Goal: Transaction & Acquisition: Purchase product/service

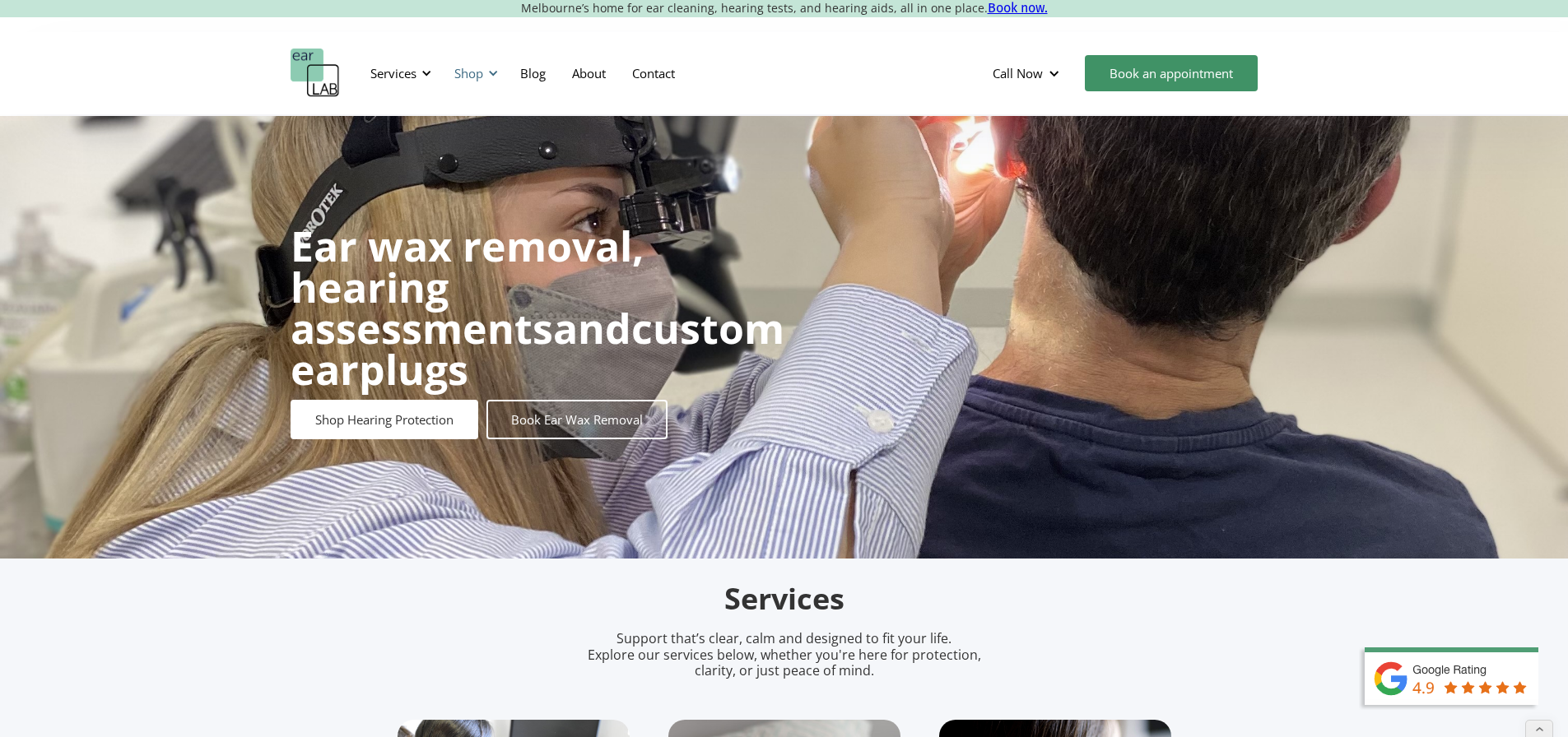
click at [458, 72] on div "Shop" at bounding box center [469, 73] width 29 height 17
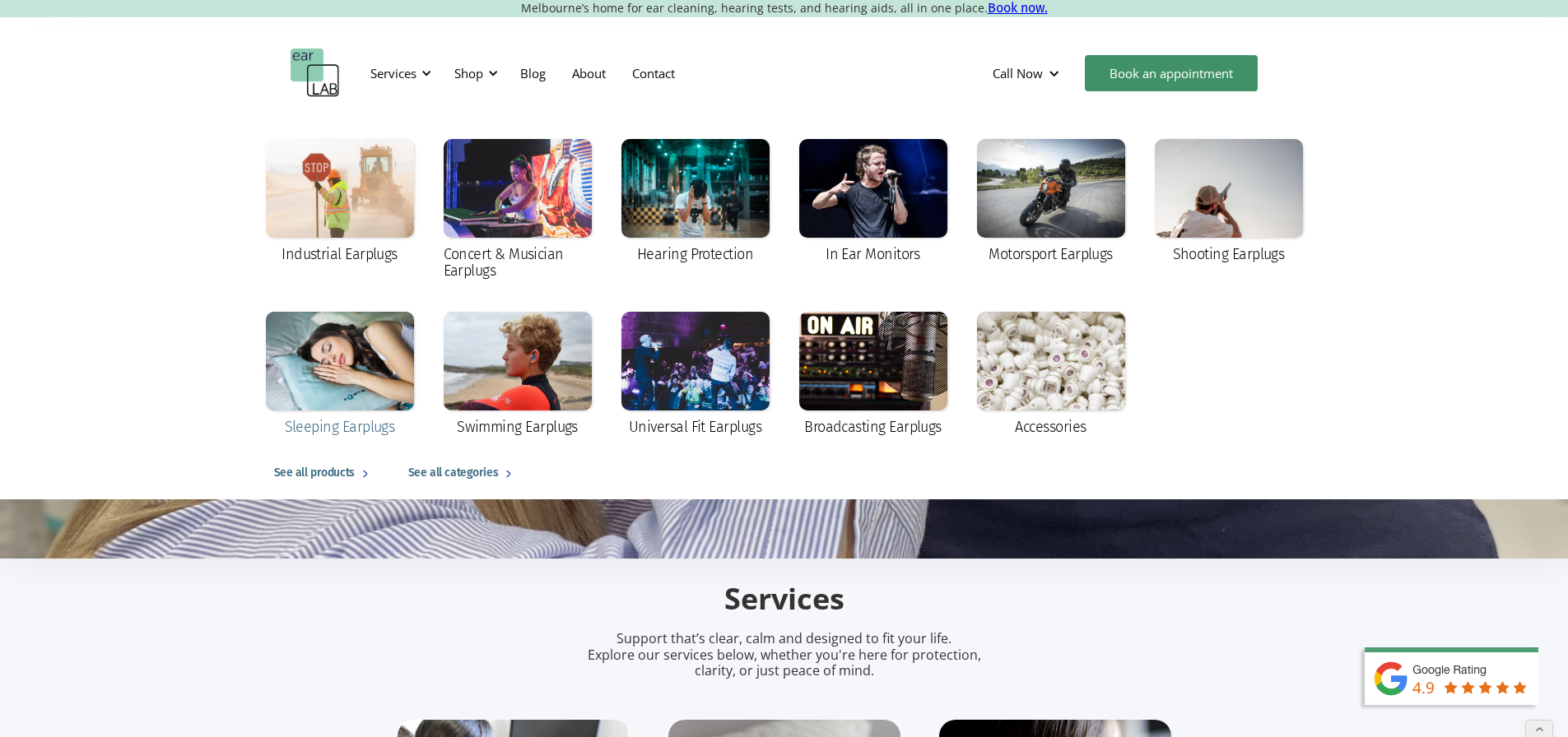
click at [323, 362] on div at bounding box center [339, 361] width 148 height 99
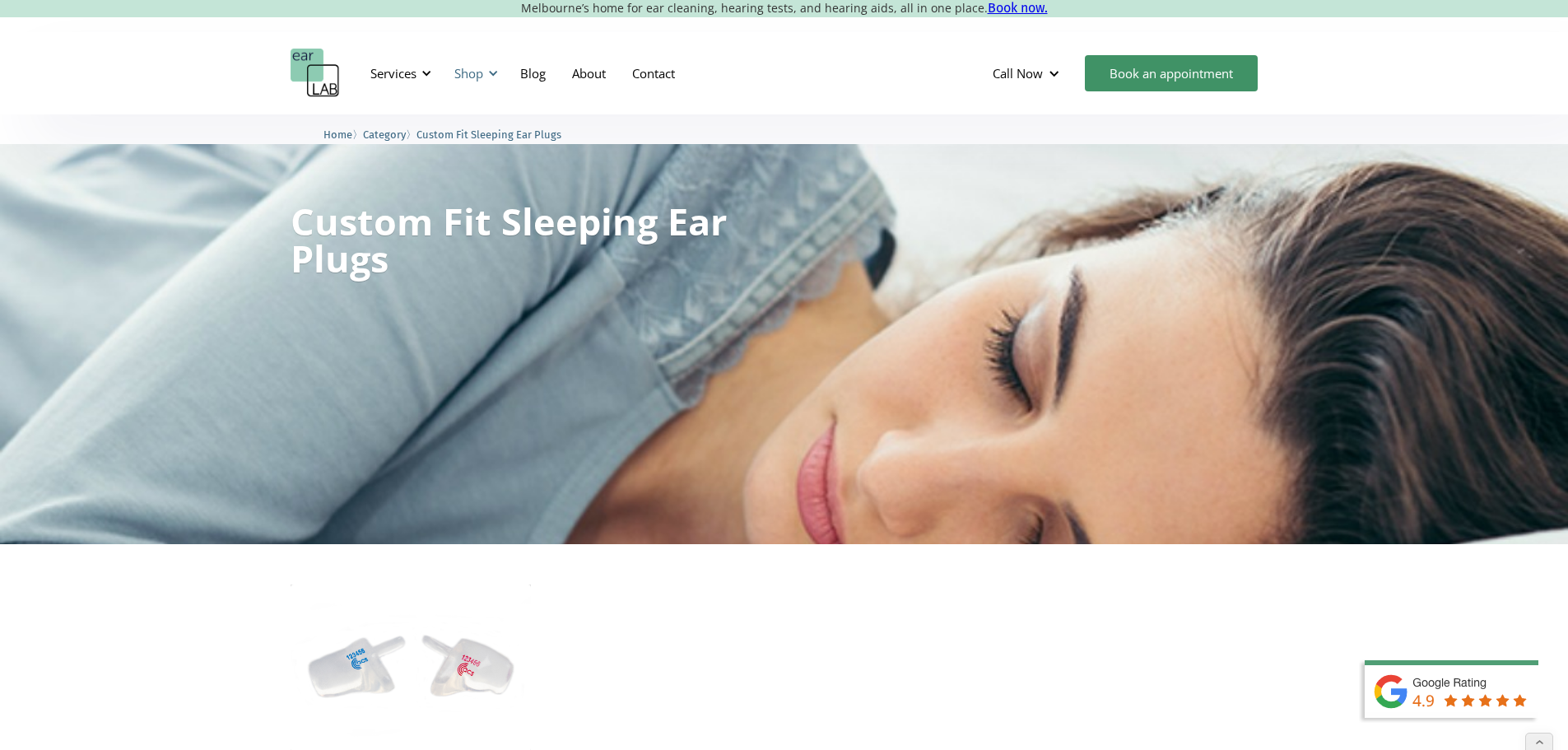
drag, startPoint x: 465, startPoint y: 66, endPoint x: 472, endPoint y: 75, distance: 11.4
click at [465, 66] on div "Shop" at bounding box center [469, 74] width 29 height 17
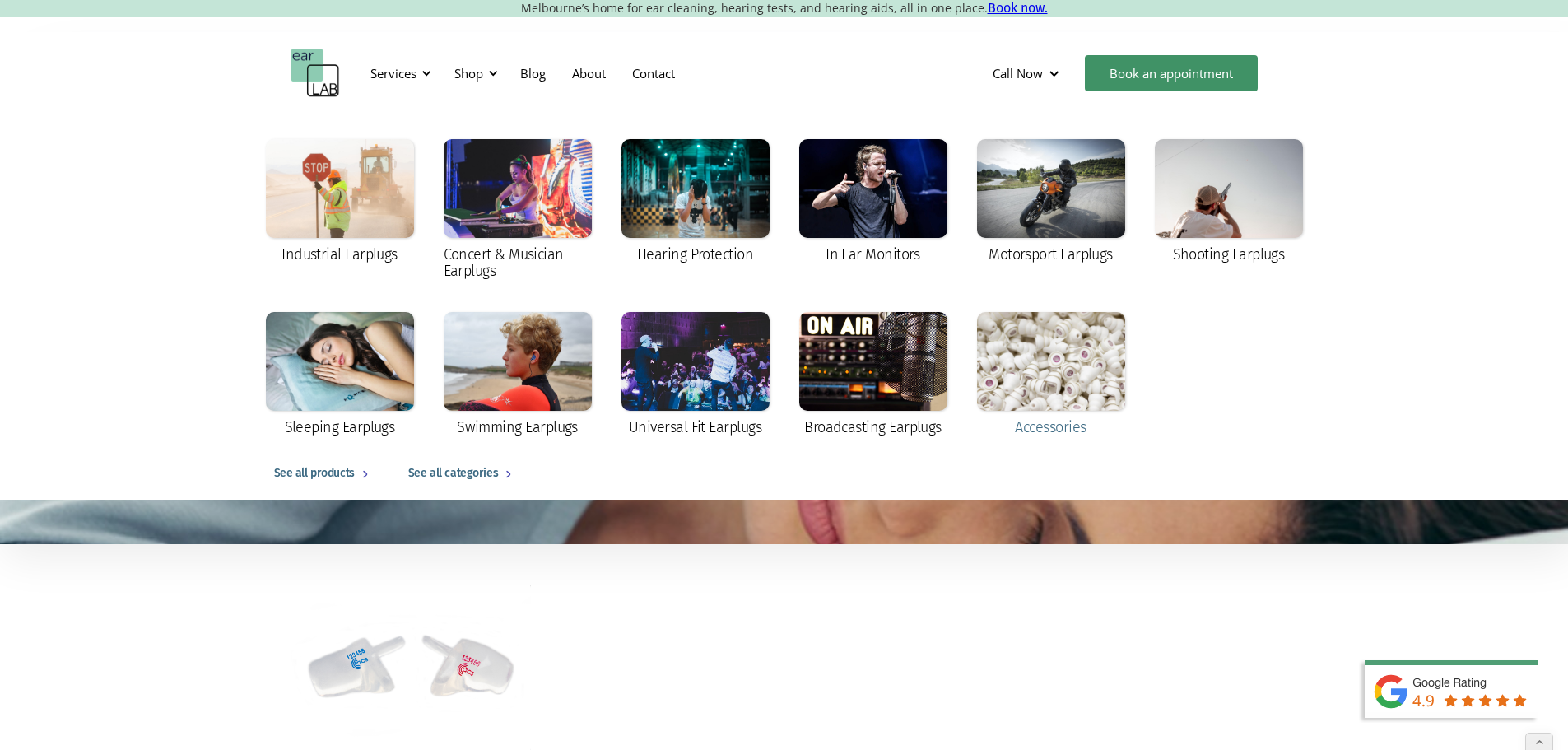
click at [1047, 382] on div at bounding box center [1051, 361] width 148 height 99
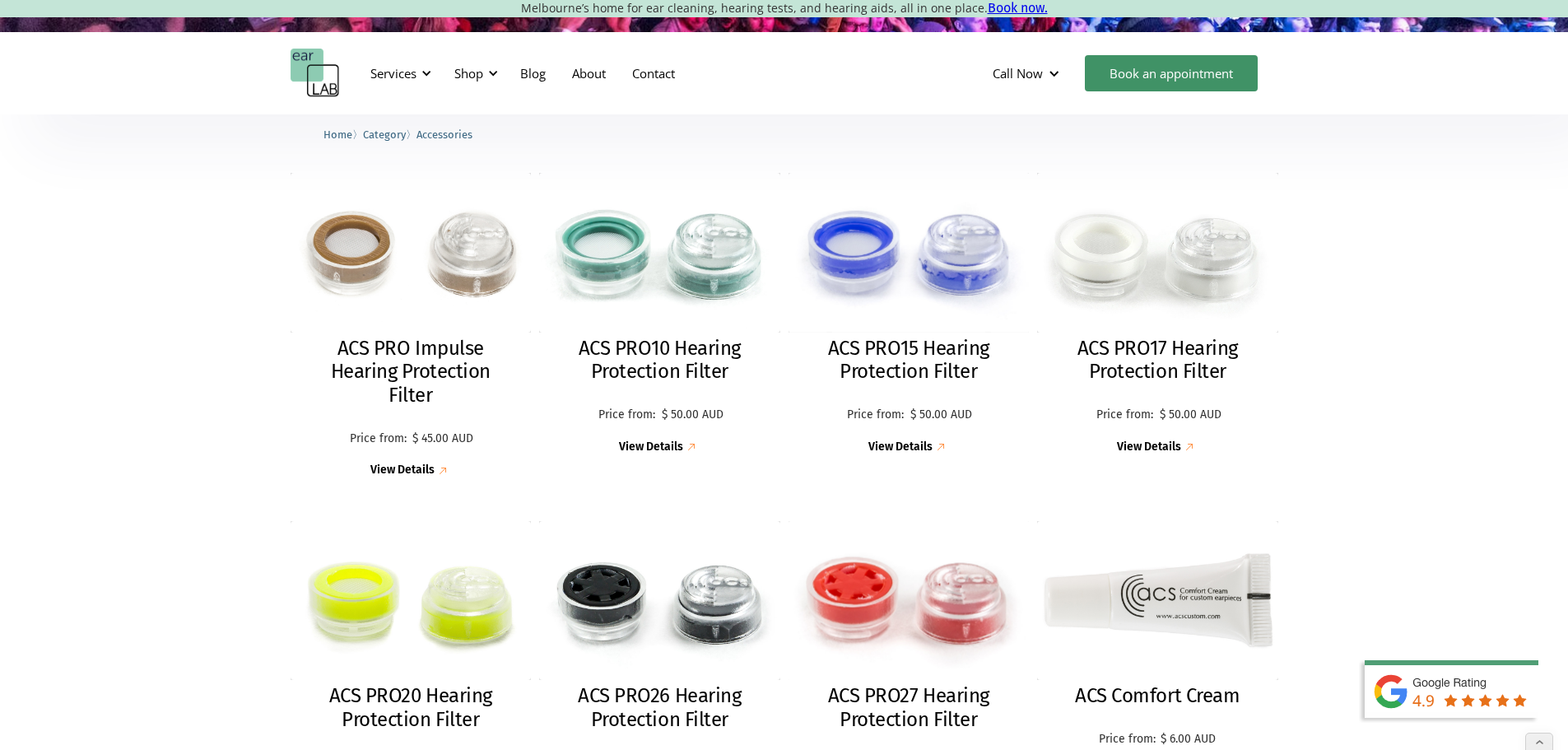
scroll to position [577, 0]
